Goal: Task Accomplishment & Management: Complete application form

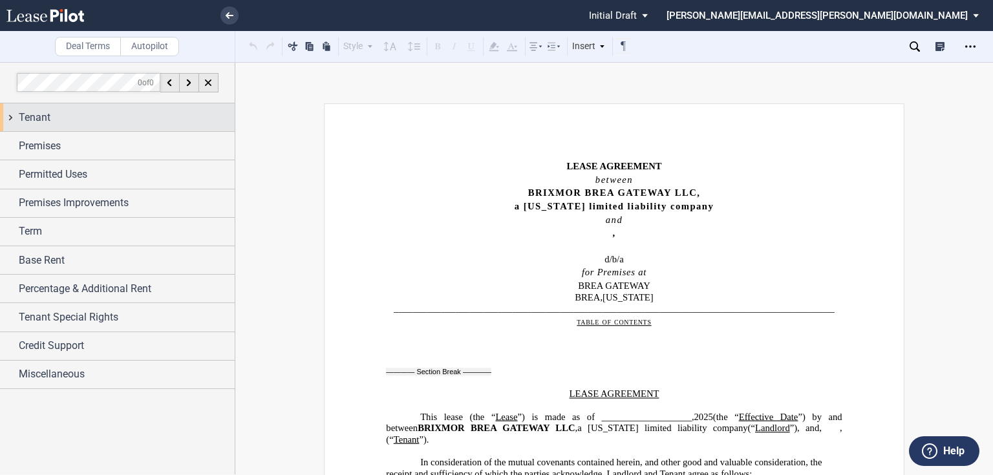
click at [103, 118] on div "Tenant" at bounding box center [127, 118] width 216 height 16
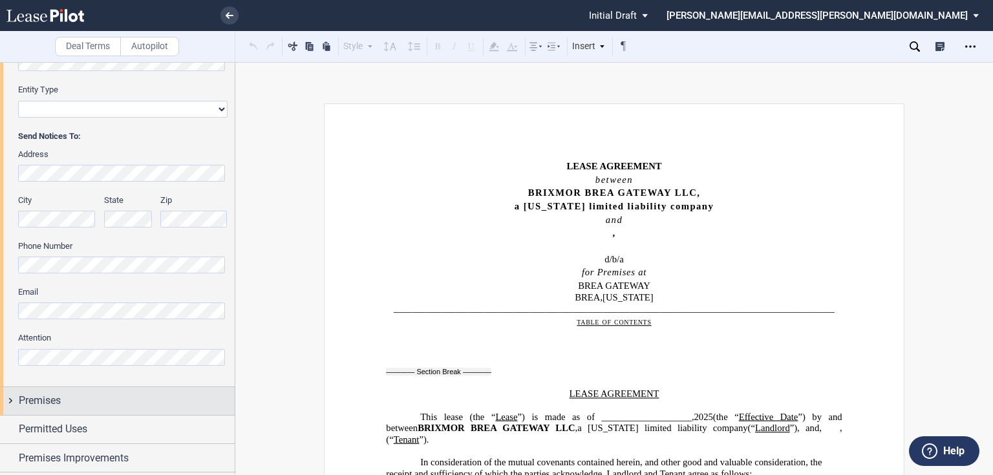
scroll to position [414, 0]
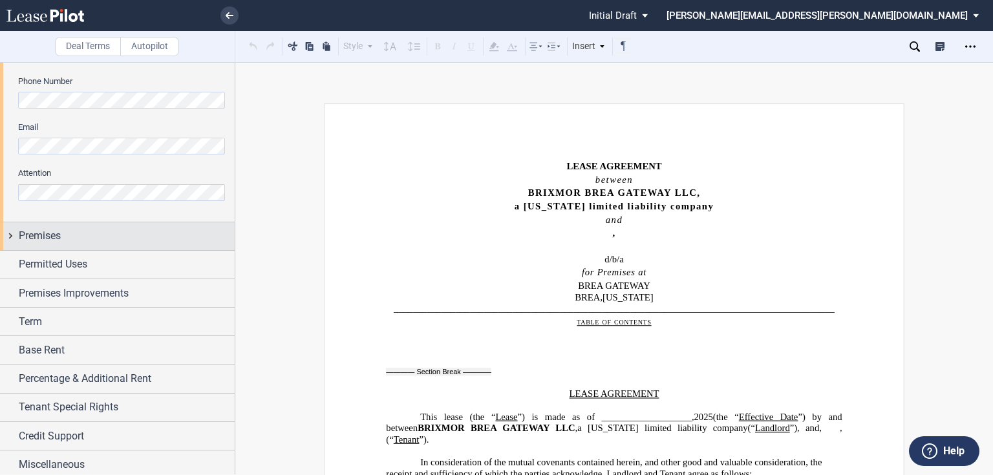
click at [101, 235] on div "Premises" at bounding box center [127, 236] width 216 height 16
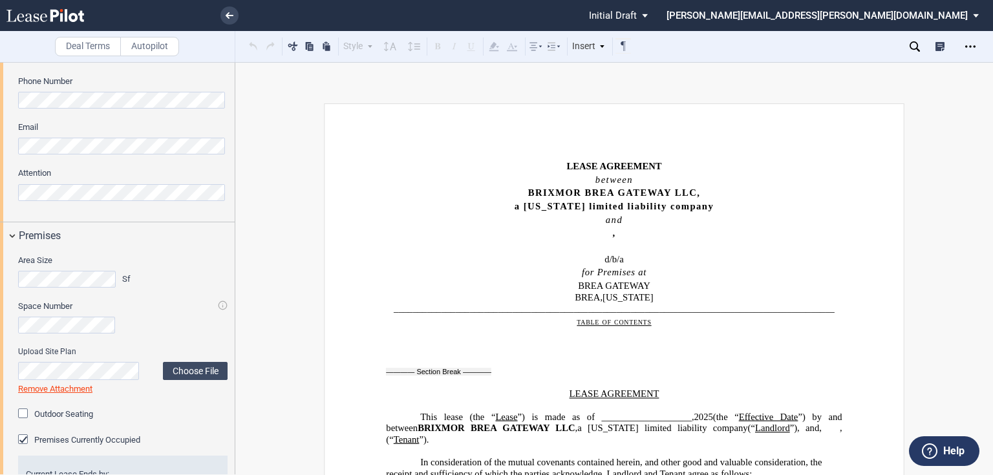
scroll to position [517, 0]
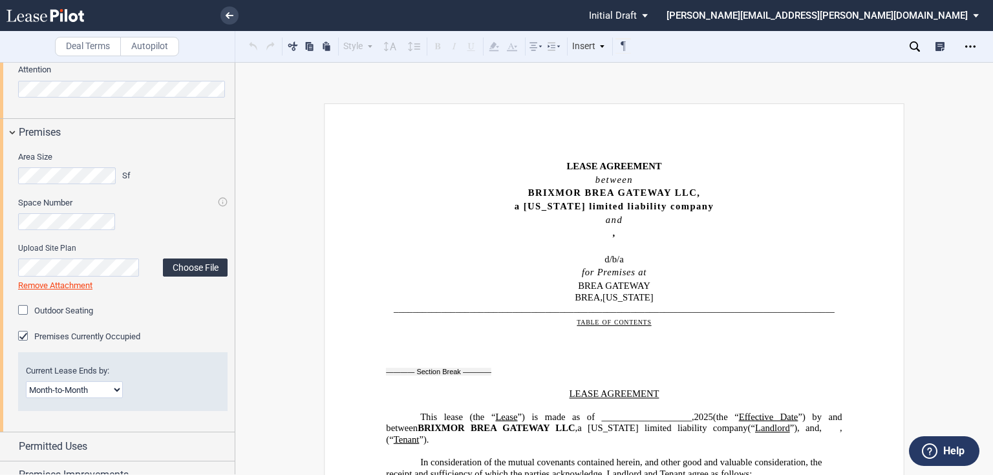
click at [192, 270] on label "Choose File" at bounding box center [195, 268] width 65 height 18
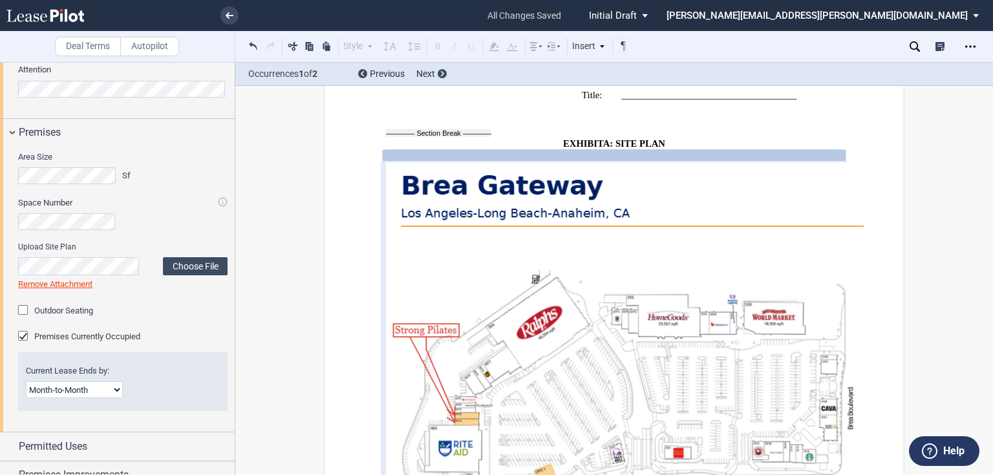
scroll to position [569, 0]
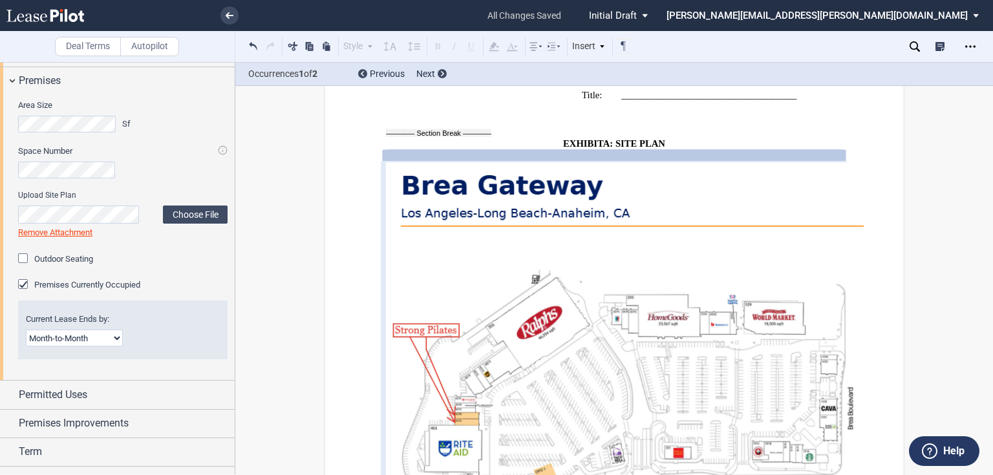
click at [88, 346] on select "Month-to-Month Early Termination Natural Expiration" at bounding box center [74, 338] width 97 height 17
click at [89, 344] on select "Month-to-Month Early Termination Natural Expiration" at bounding box center [74, 338] width 97 height 17
click at [100, 344] on select "Month-to-Month Early Termination Natural Expiration" at bounding box center [74, 338] width 97 height 17
select select "natural expiration"
click at [26, 330] on select "Month-to-Month Early Termination Natural Expiration" at bounding box center [74, 338] width 97 height 17
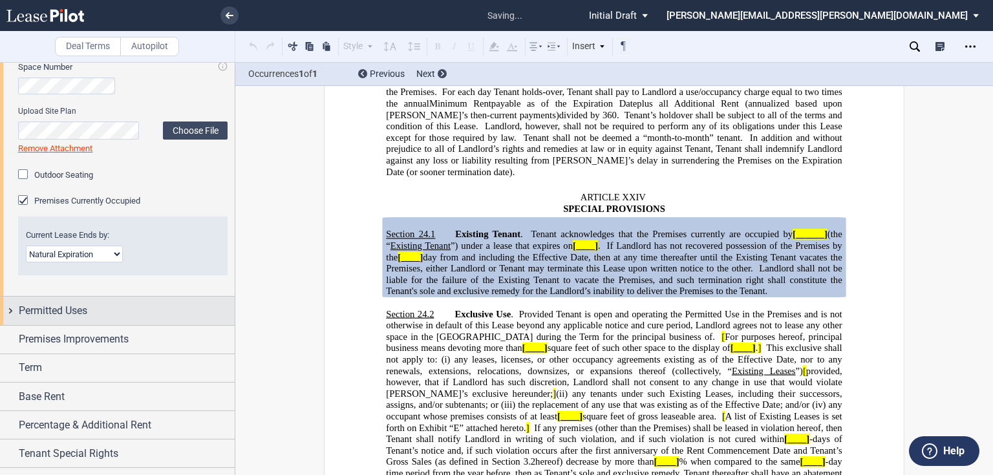
scroll to position [673, 0]
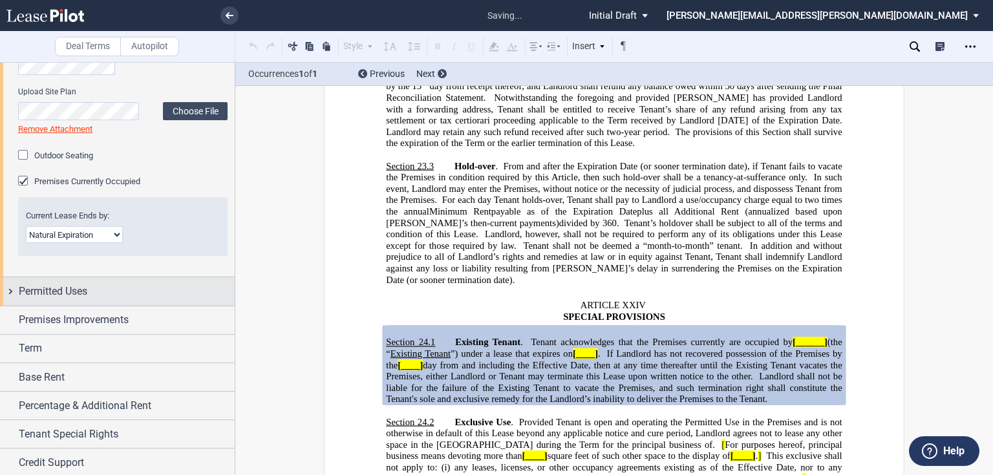
click at [75, 292] on span "Permitted Uses" at bounding box center [53, 292] width 69 height 16
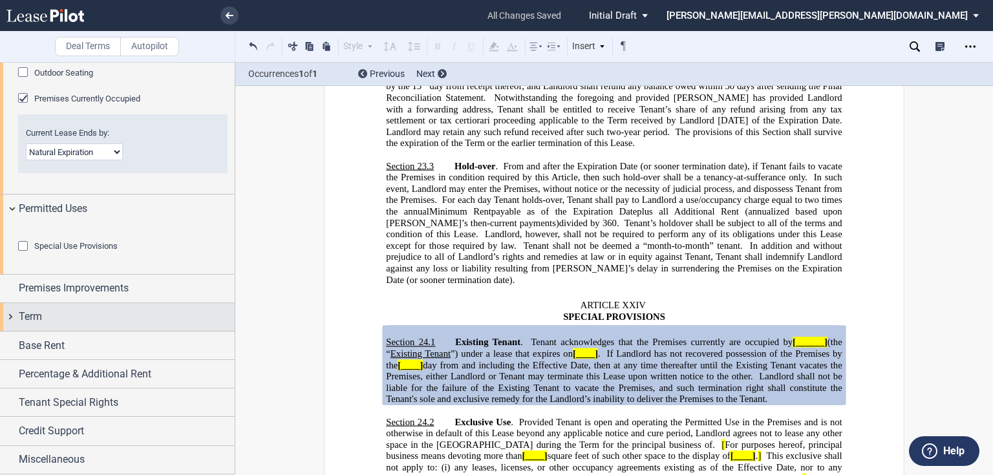
scroll to position [825, 0]
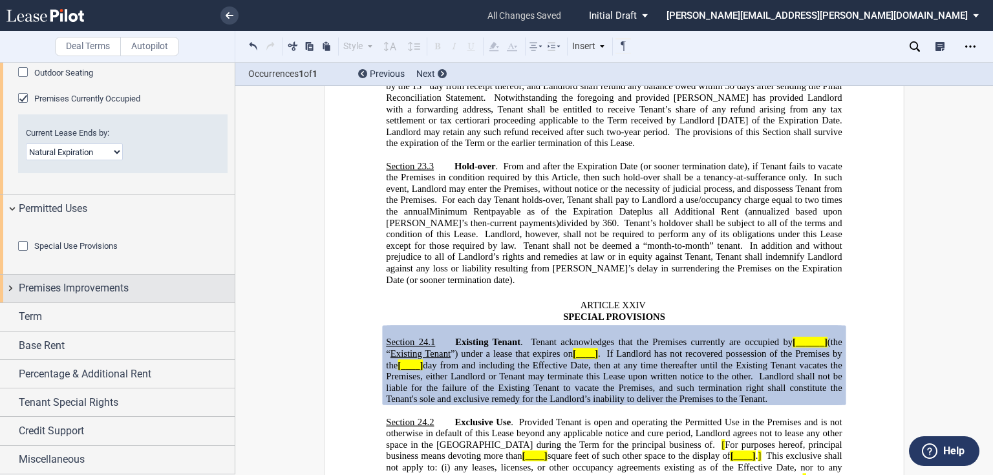
click at [103, 298] on div "Premises Improvements" at bounding box center [117, 289] width 235 height 28
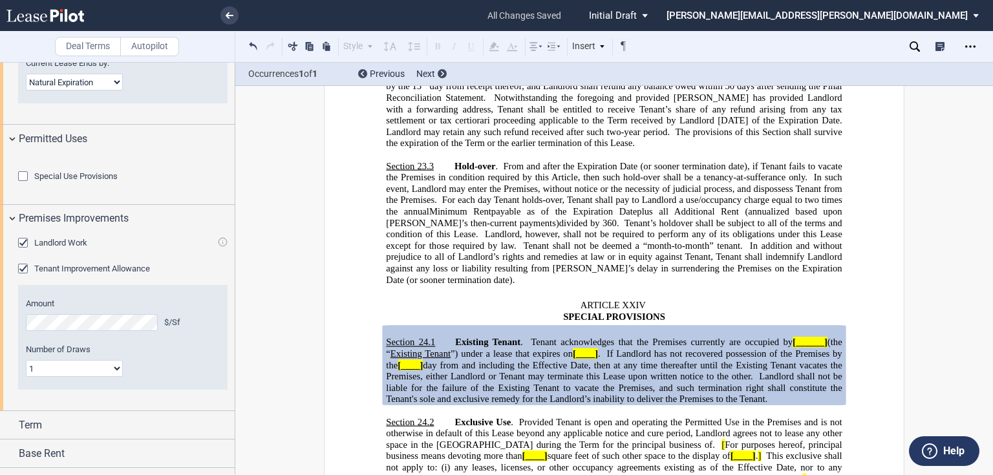
scroll to position [929, 0]
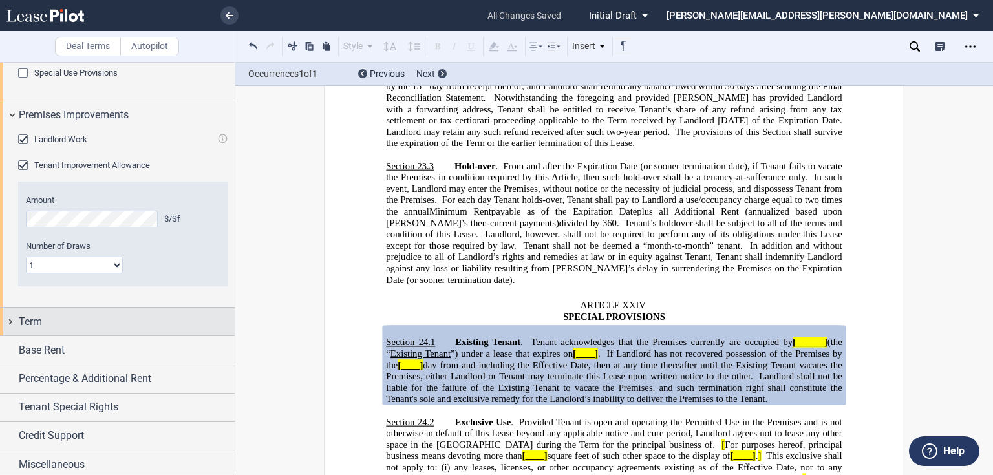
click at [75, 330] on div "Term" at bounding box center [127, 322] width 216 height 16
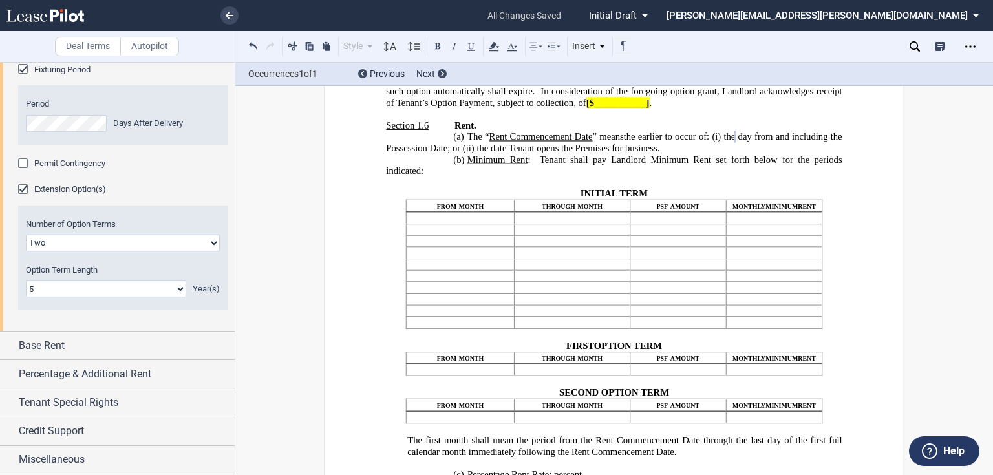
scroll to position [1351, 0]
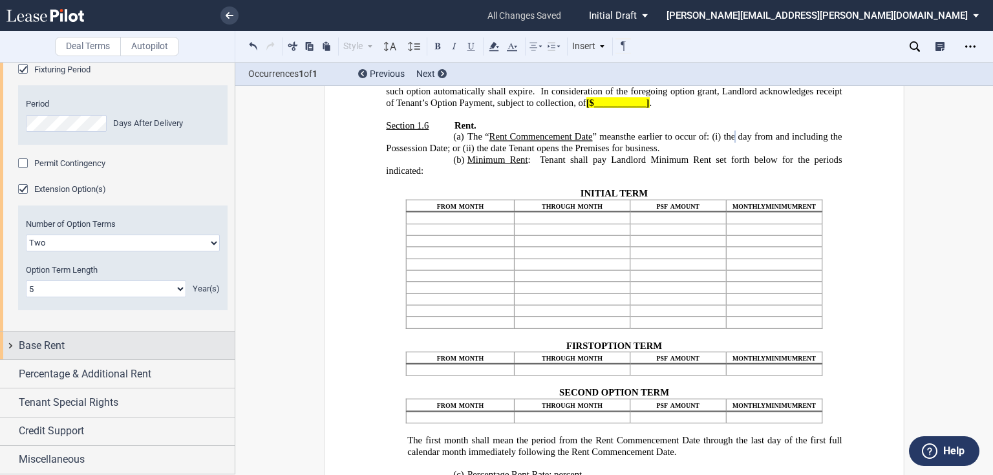
click at [52, 344] on span "Base Rent" at bounding box center [42, 346] width 46 height 16
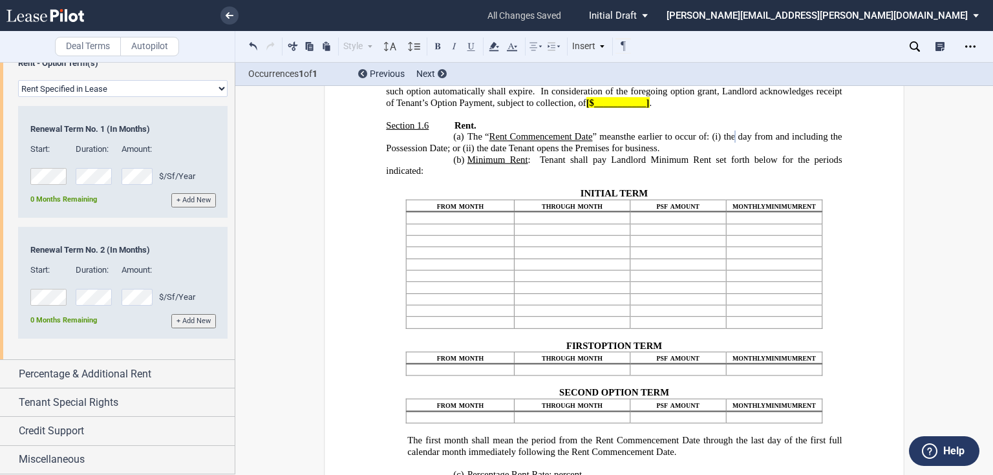
scroll to position [2018, 0]
click at [112, 97] on select "Rent Set At Fair Market Value Rent Specified in [GEOGRAPHIC_DATA]" at bounding box center [123, 88] width 210 height 17
select select "fmv"
click at [18, 97] on select "Rent Set At Fair Market Value Rent Specified in [GEOGRAPHIC_DATA]" at bounding box center [123, 88] width 210 height 17
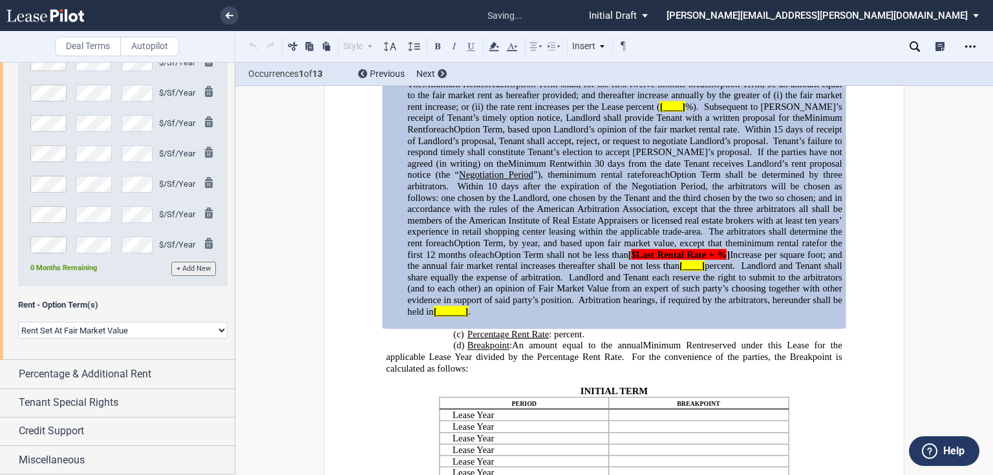
scroll to position [1444, 0]
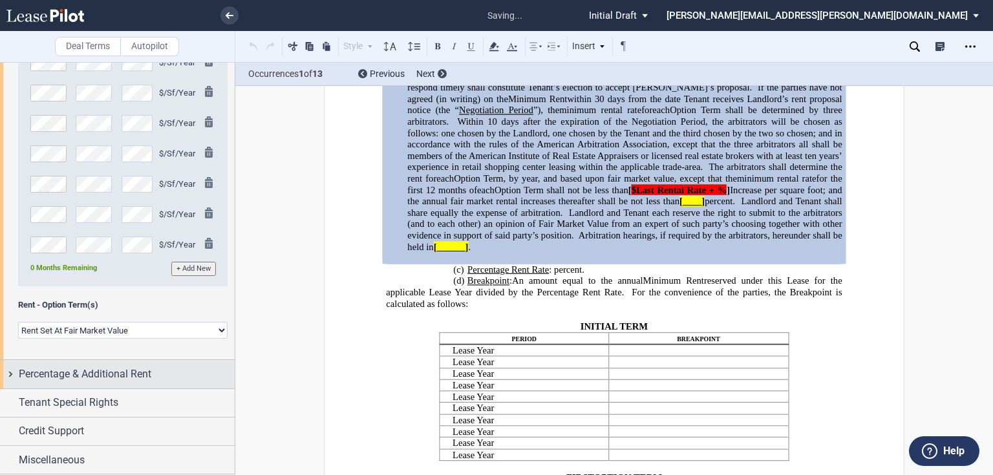
click at [92, 378] on span "Percentage & Additional Rent" at bounding box center [85, 375] width 133 height 16
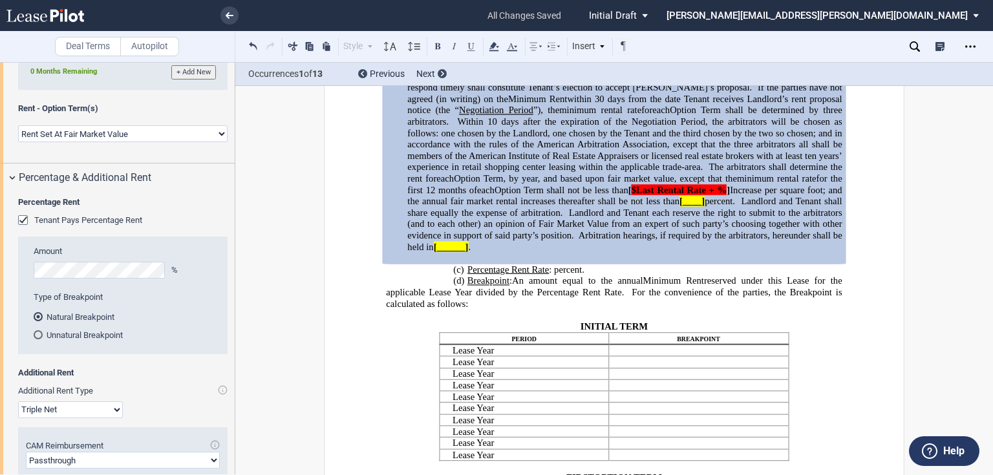
scroll to position [1984, 0]
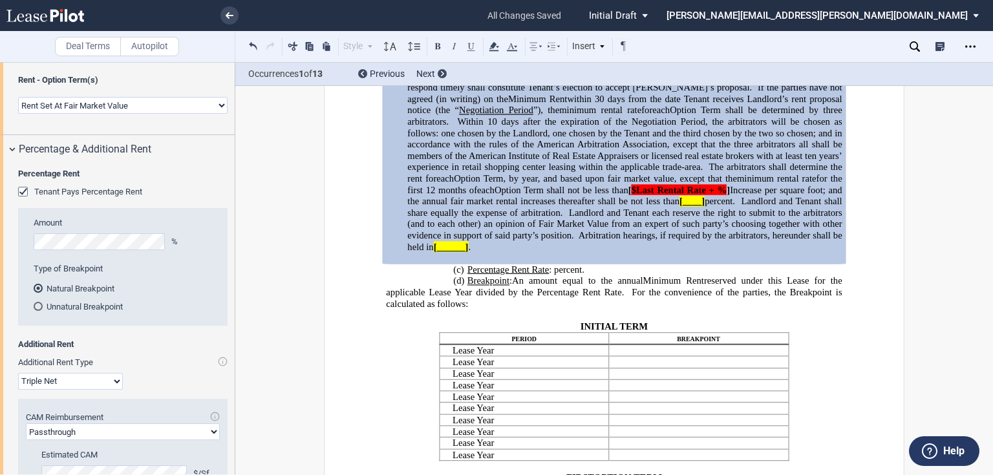
click at [21, 200] on div "Tenant Pays Percentage Rent" at bounding box center [24, 193] width 13 height 13
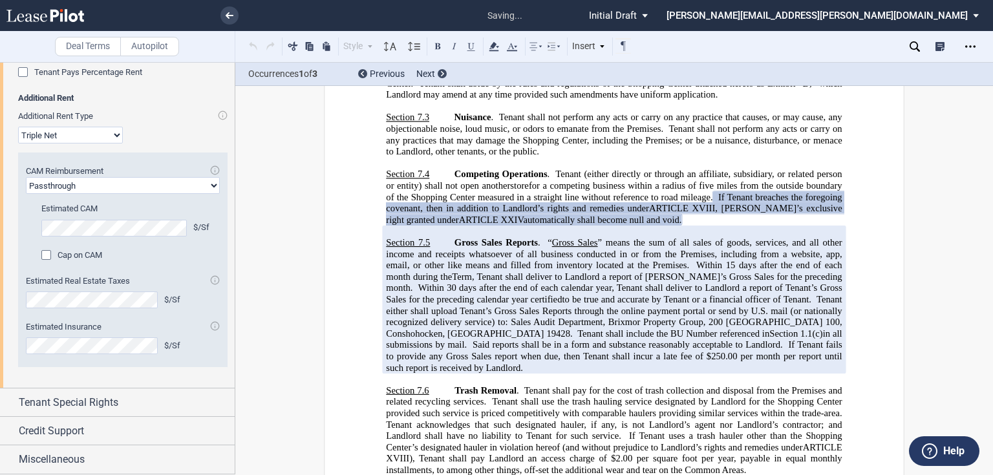
scroll to position [2140, 0]
click at [65, 194] on select "Passthrough Fixed" at bounding box center [123, 185] width 194 height 17
select select "fixed"
click at [26, 194] on select "Passthrough Fixed" at bounding box center [123, 185] width 194 height 17
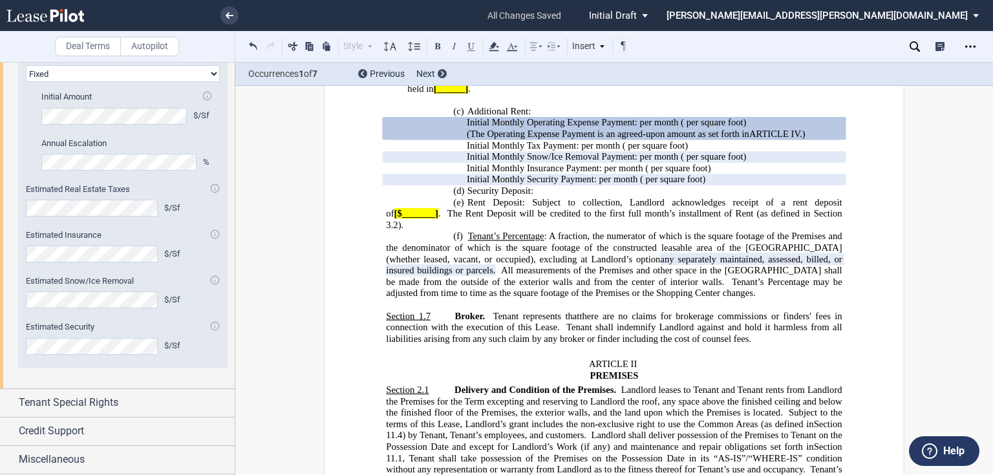
scroll to position [2285, 0]
click at [122, 393] on div "Tenant Special Rights" at bounding box center [117, 403] width 235 height 28
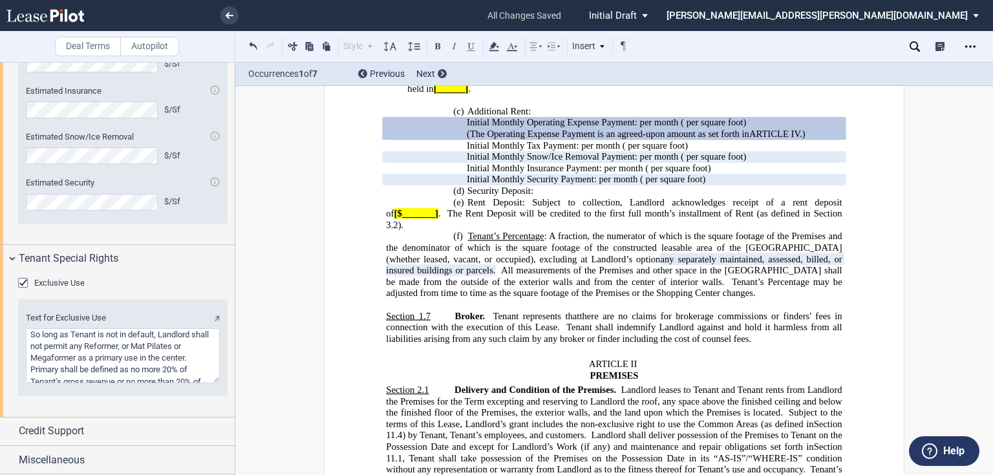
scroll to position [2429, 0]
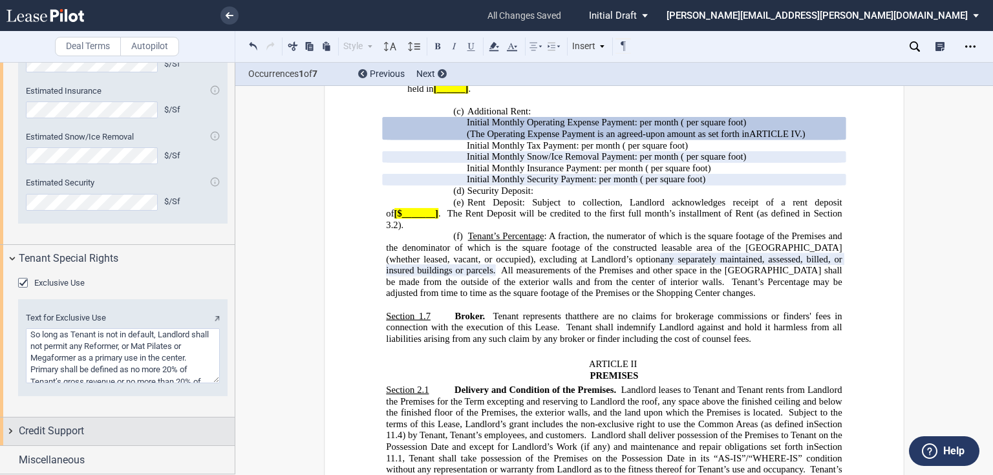
click at [118, 434] on div "Credit Support" at bounding box center [127, 432] width 216 height 16
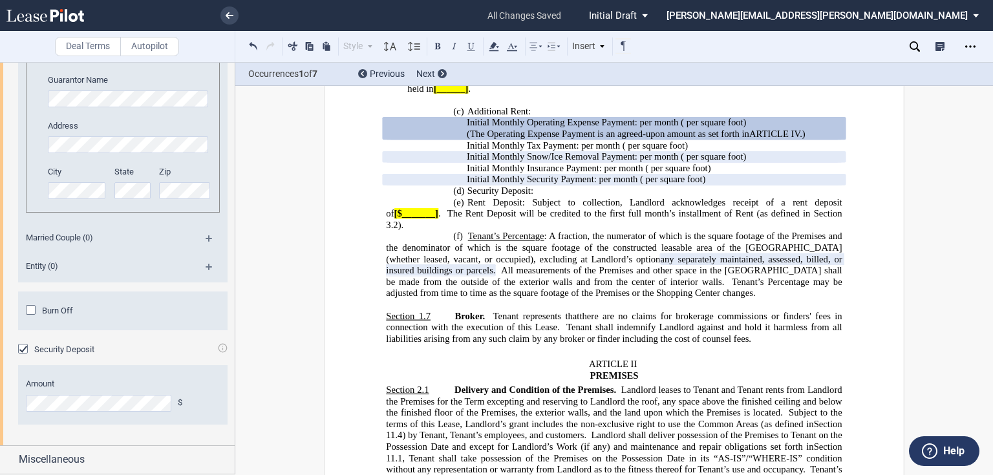
scroll to position [3113, 0]
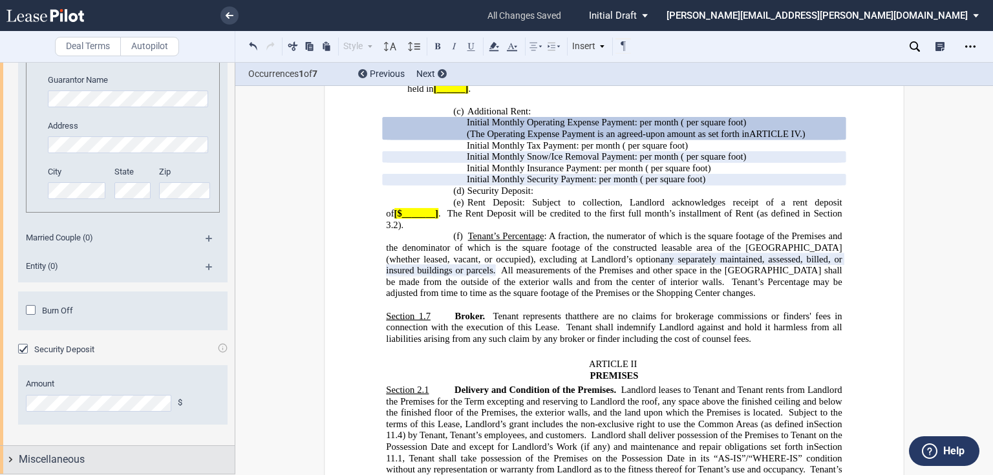
click at [63, 452] on div "Miscellaneous" at bounding box center [117, 460] width 235 height 28
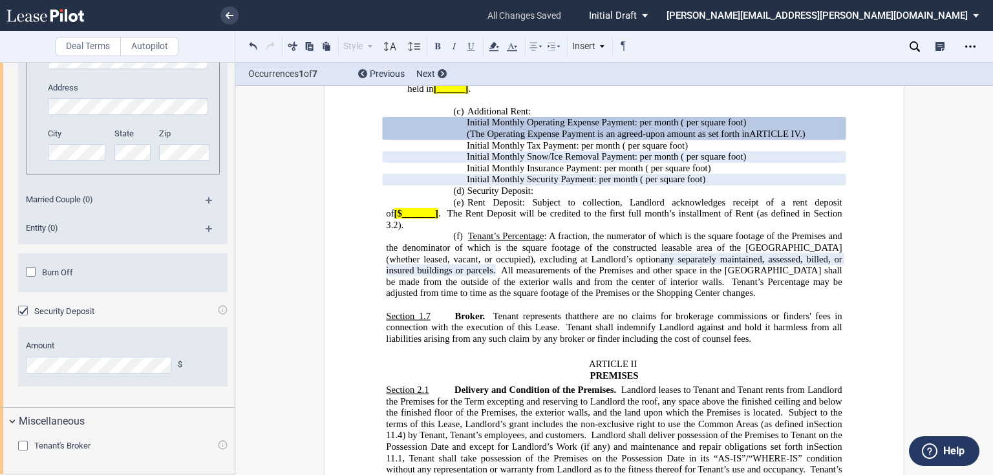
scroll to position [3151, 0]
click at [22, 442] on div "Tenant's Broker" at bounding box center [24, 447] width 13 height 13
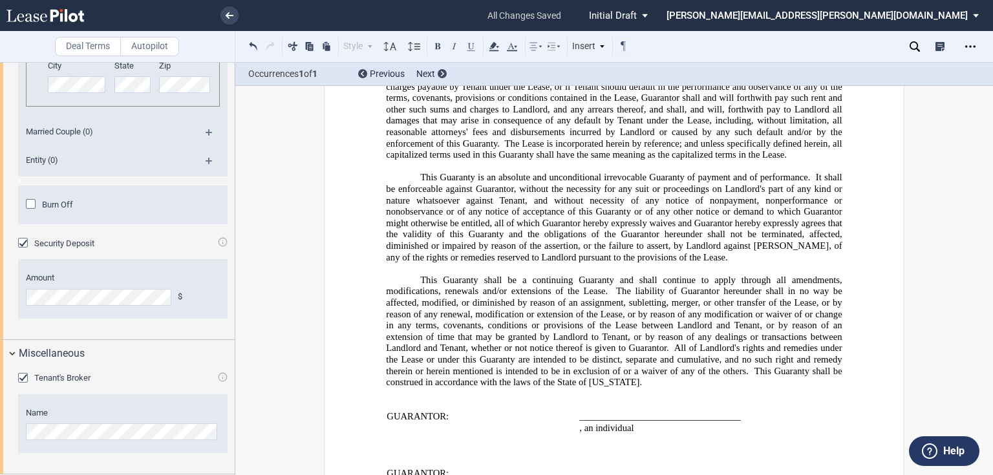
scroll to position [21488, 0]
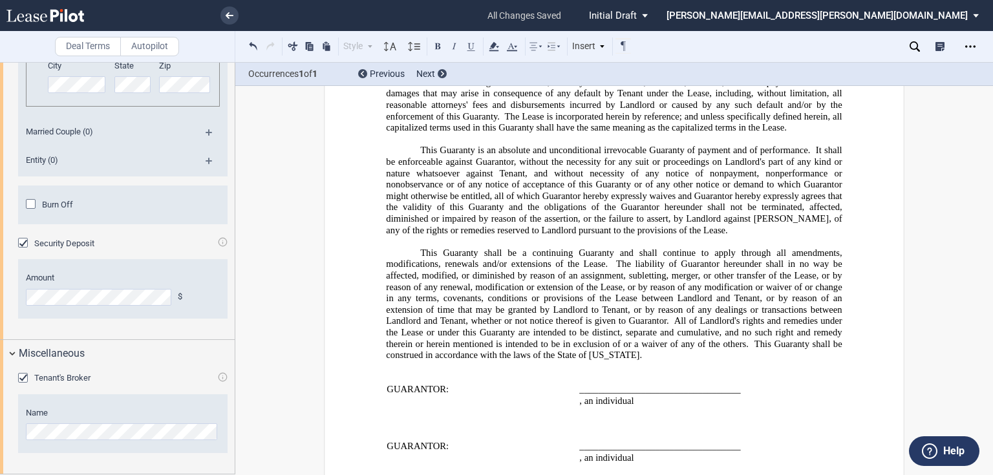
click at [665, 311] on p "This Guaranty shall be a continuing Guaranty and shall continue to apply throug…" at bounding box center [614, 304] width 456 height 114
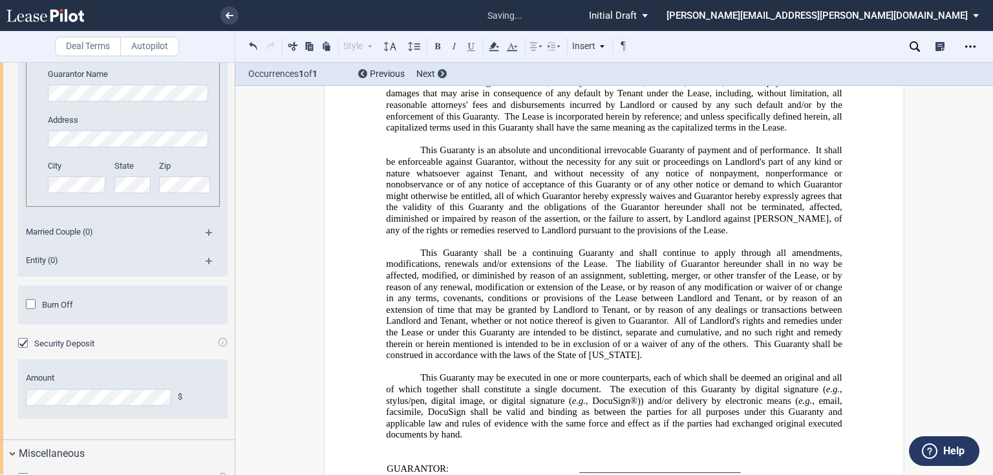
scroll to position [3048, 0]
click at [206, 276] on md-icon at bounding box center [214, 269] width 17 height 16
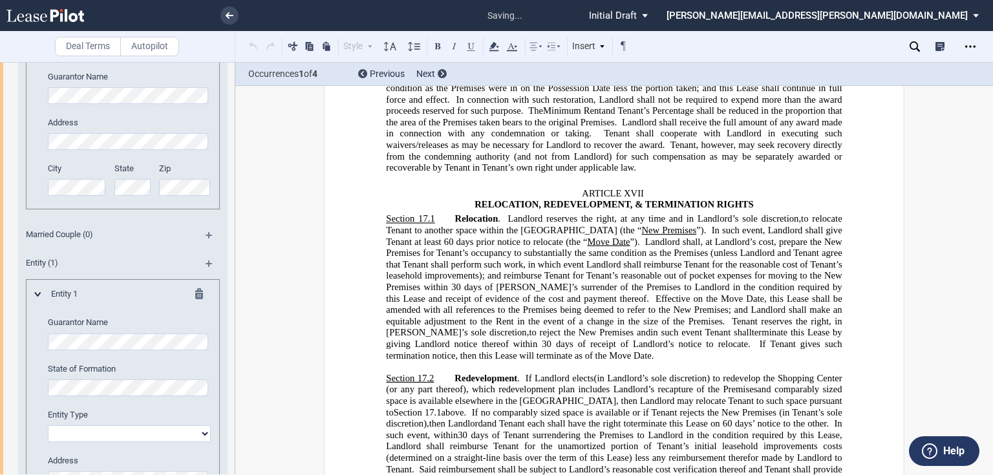
scroll to position [701, 0]
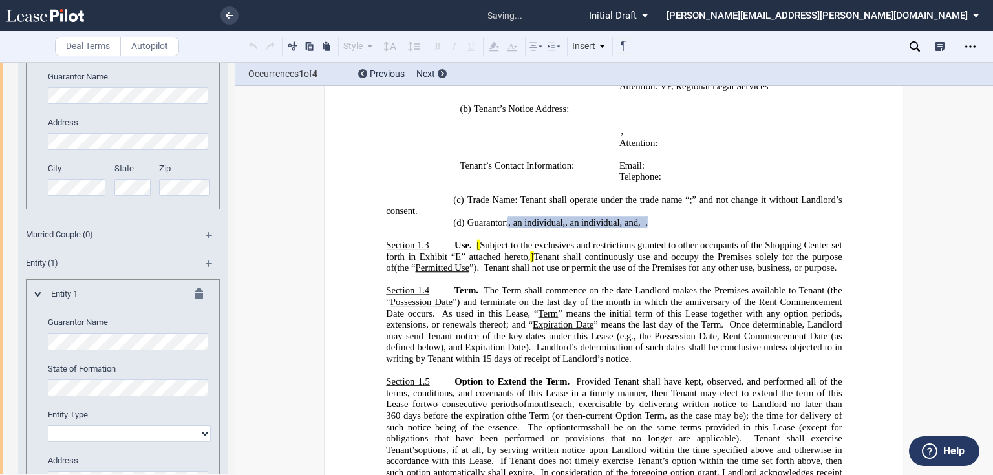
click at [31, 168] on div "Individual 2 Guarantor Name Address City State Zip" at bounding box center [123, 122] width 194 height 177
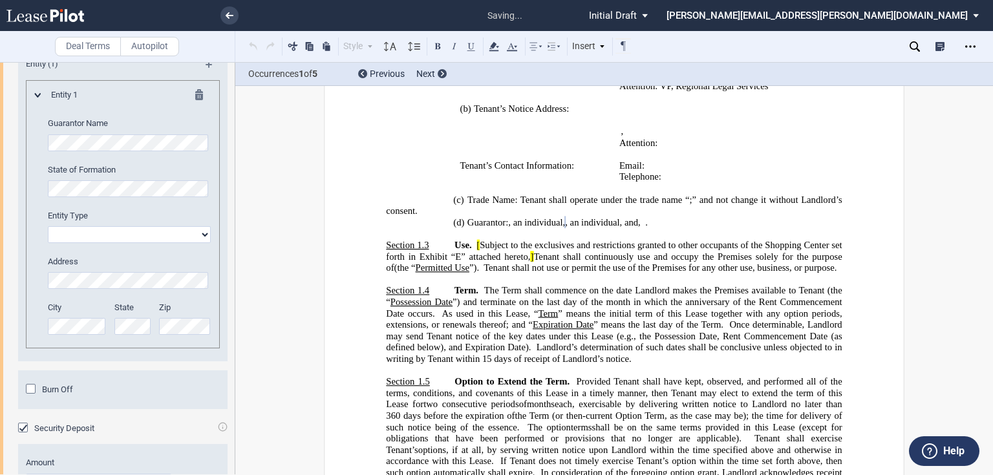
scroll to position [3255, 0]
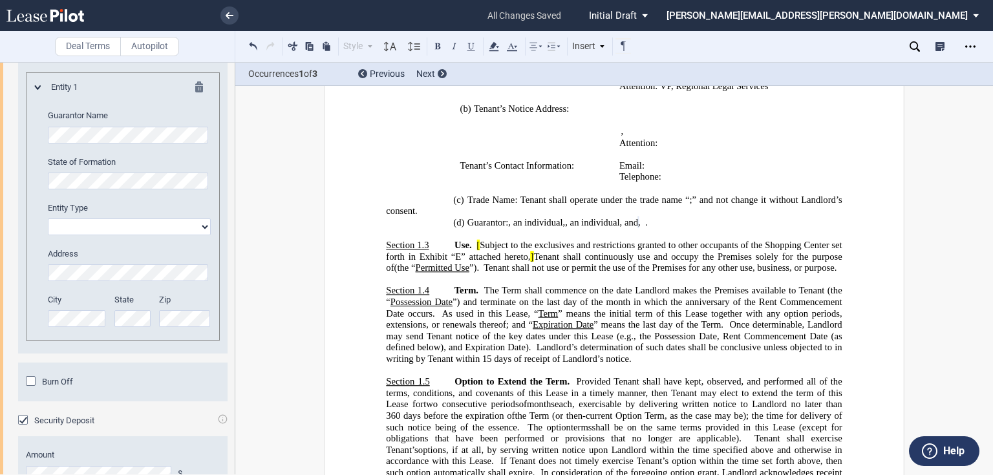
click at [126, 235] on select "Corporation Limited liability company General Partnership Limited Partnership O…" at bounding box center [129, 227] width 163 height 17
select select "limited liability company"
click at [48, 235] on select "Corporation Limited liability company General Partnership Limited Partnership O…" at bounding box center [129, 227] width 163 height 17
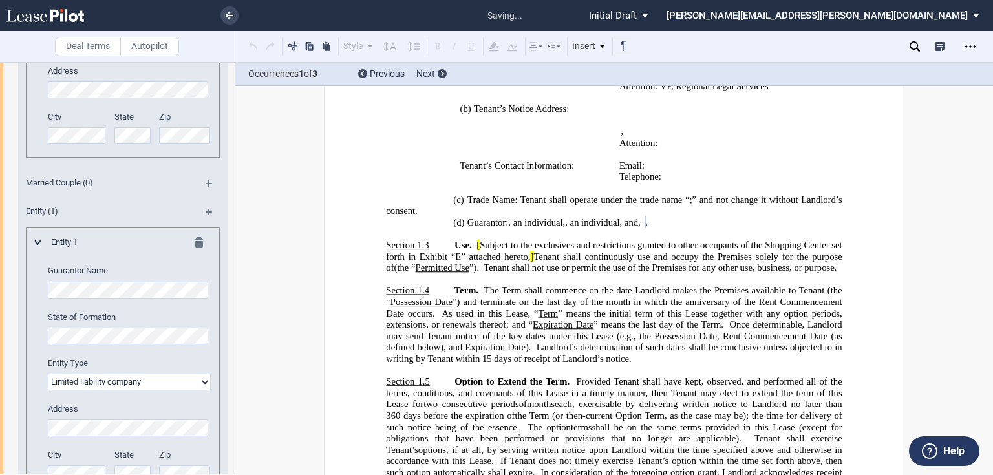
click at [45, 158] on div "Individual 2 Guarantor Name Address City State Zip" at bounding box center [123, 74] width 176 height 167
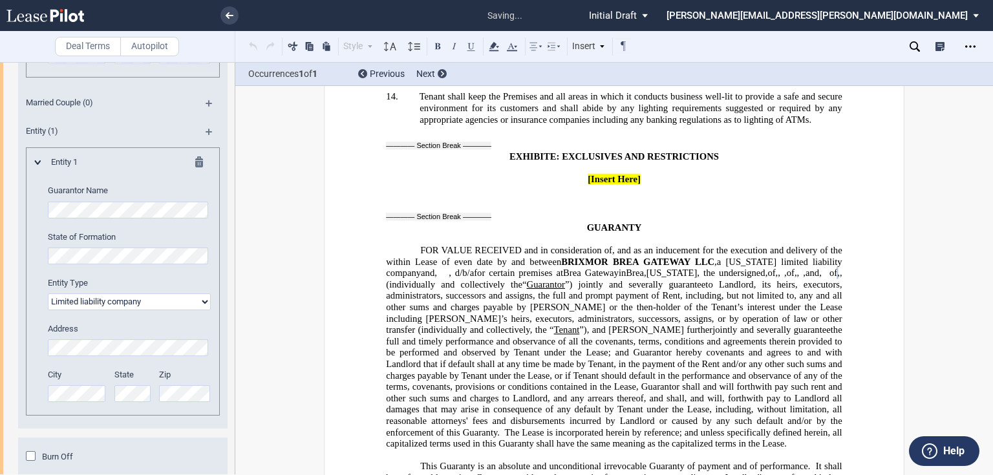
scroll to position [3151, 0]
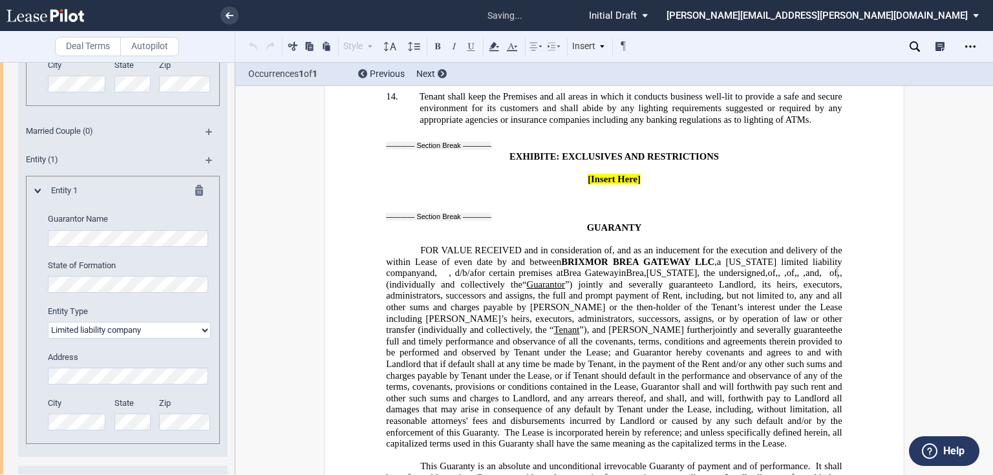
click at [26, 107] on div "Individual 2 Guarantor Name Address City State Zip" at bounding box center [123, 18] width 194 height 177
click at [151, 105] on div "City State Zip" at bounding box center [129, 83] width 179 height 46
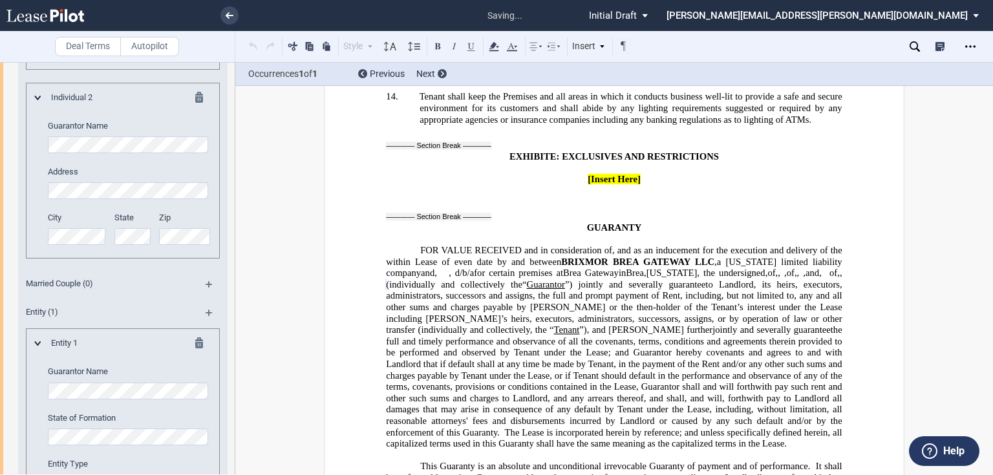
scroll to position [2996, 0]
click at [196, 110] on md-icon at bounding box center [203, 102] width 16 height 16
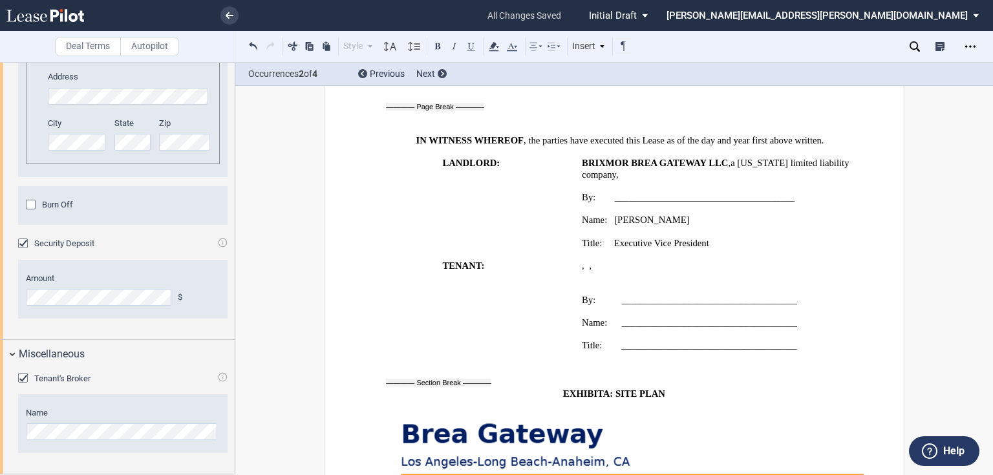
scroll to position [18947, 0]
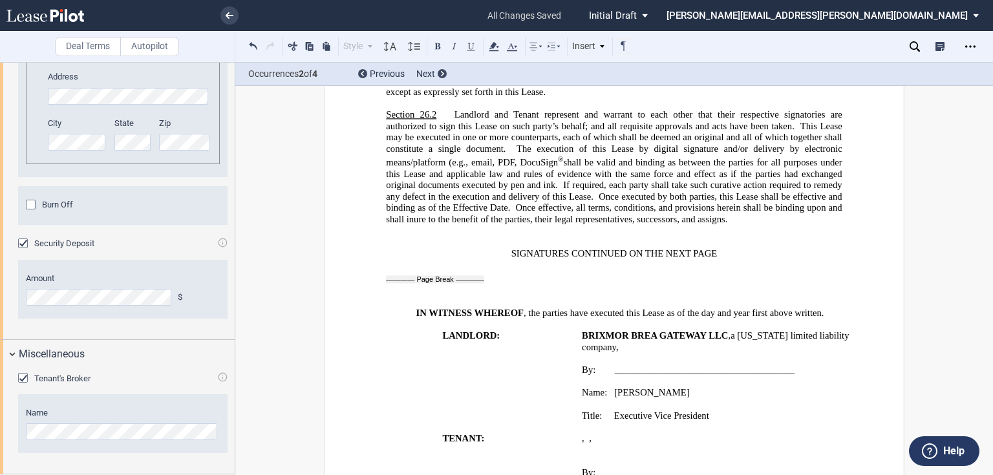
click at [710, 410] on p "Title: Executive Vice President" at bounding box center [725, 416] width 286 height 12
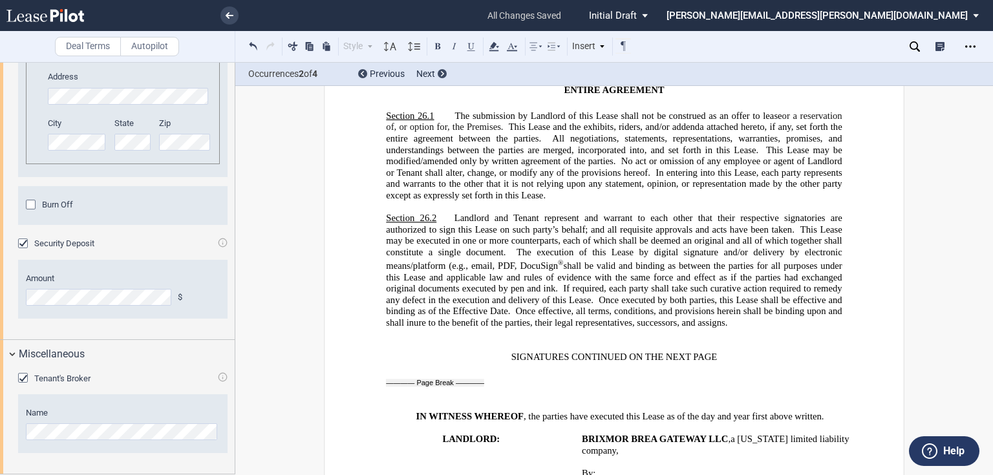
scroll to position [18843, 0]
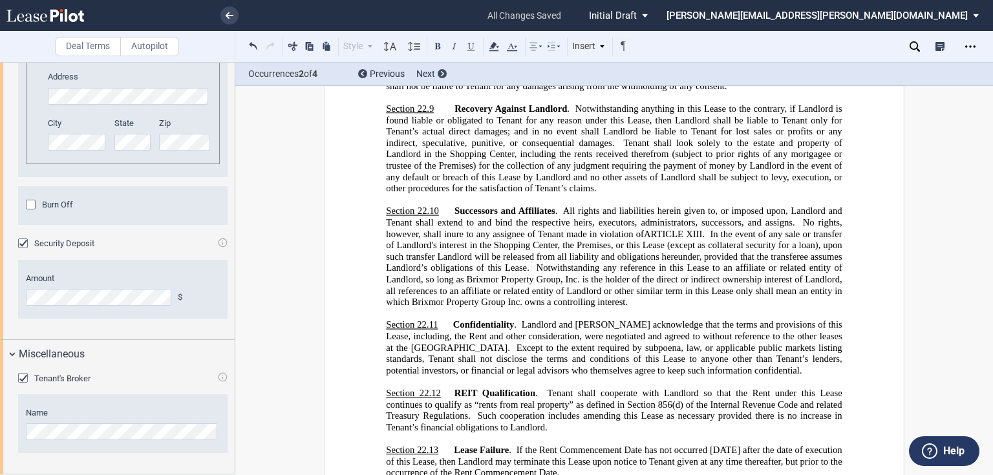
scroll to position [15480, 0]
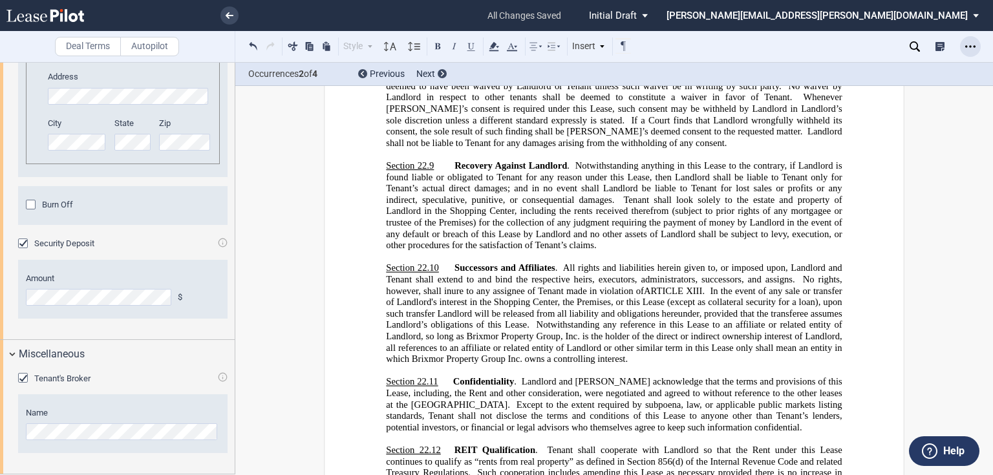
click at [972, 44] on icon "Open Lease options menu" at bounding box center [971, 46] width 10 height 10
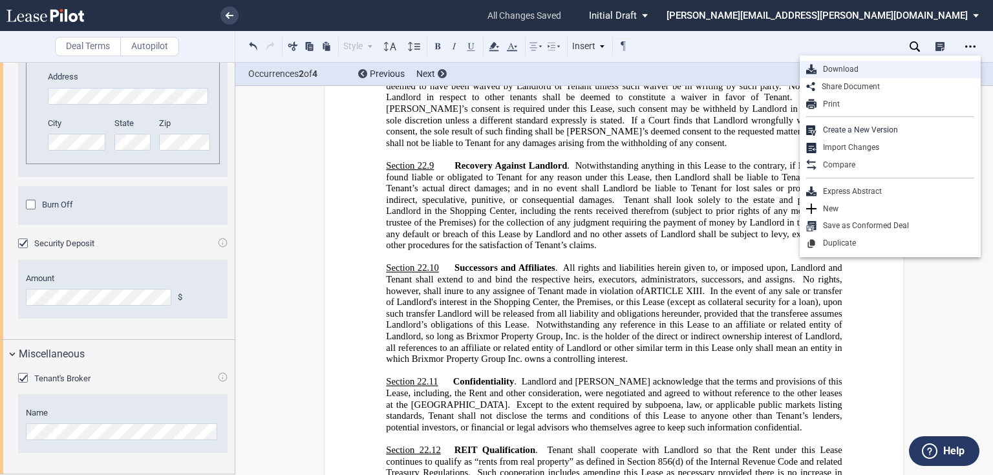
click at [847, 72] on div "Download" at bounding box center [896, 69] width 158 height 11
